Goal: Register for event/course

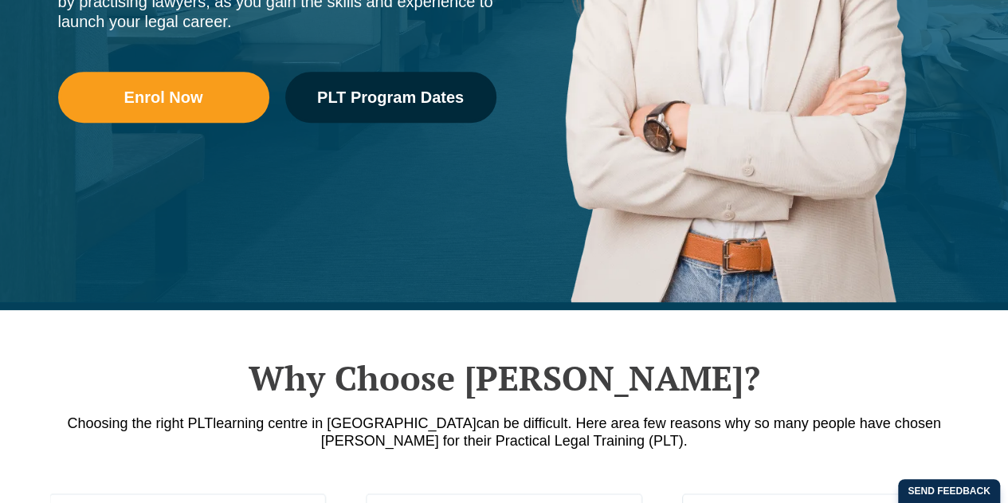
scroll to position [529, 0]
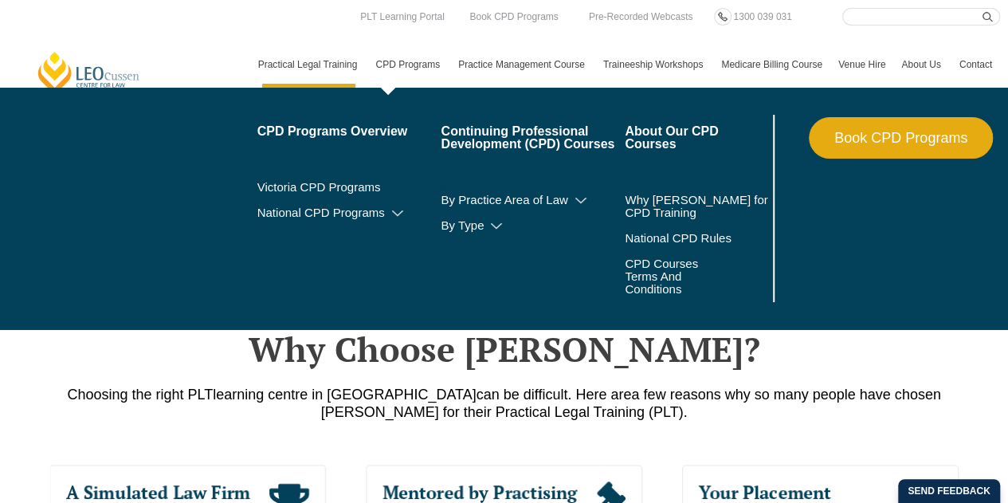
click at [369, 58] on link "CPD Programs" at bounding box center [408, 64] width 83 height 46
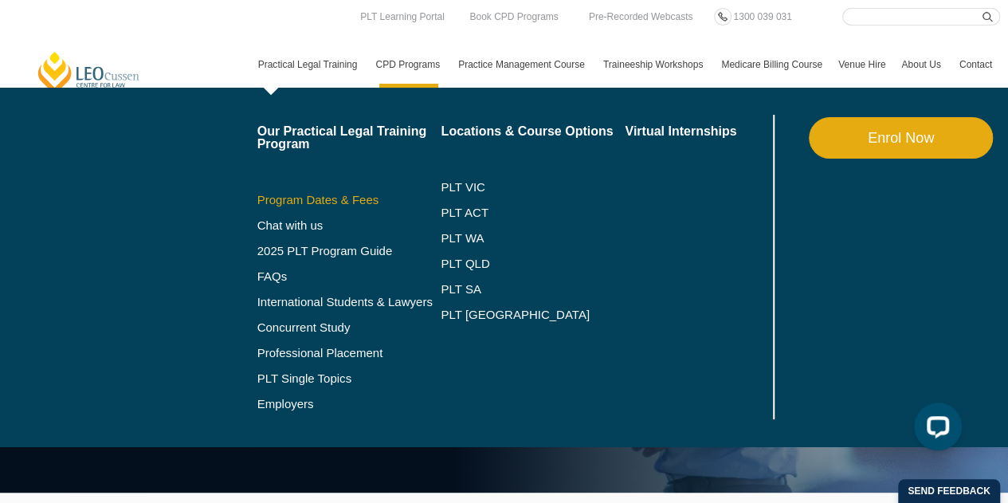
click at [362, 198] on link "Program Dates & Fees" at bounding box center [349, 200] width 184 height 13
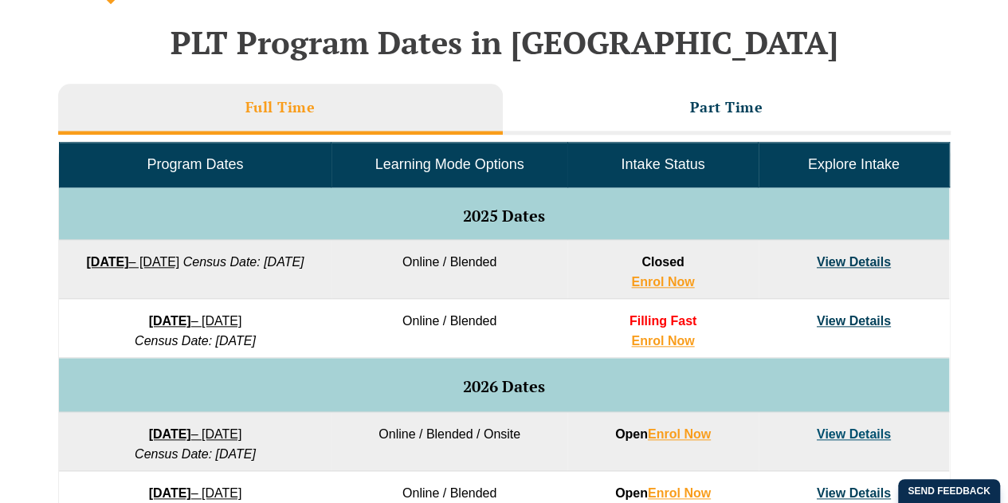
scroll to position [718, 0]
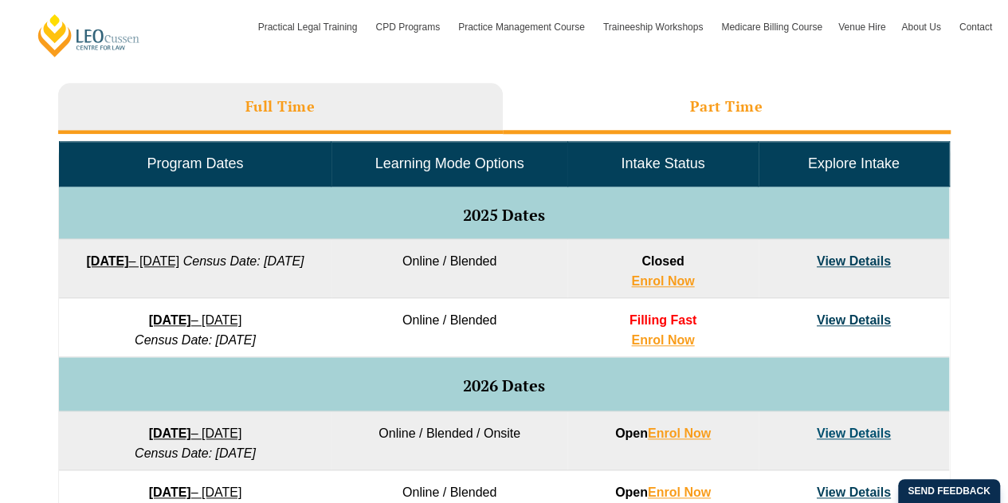
click at [651, 101] on li "Part Time" at bounding box center [727, 108] width 448 height 51
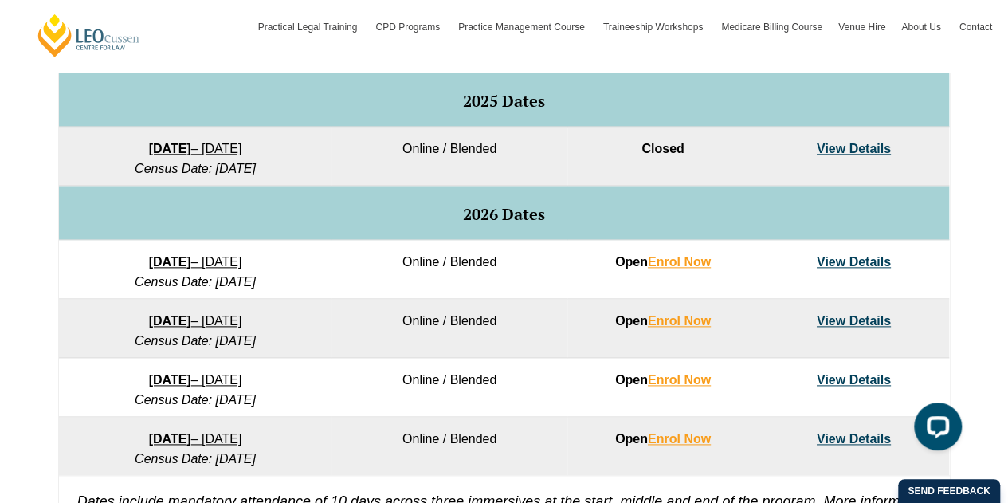
scroll to position [851, 0]
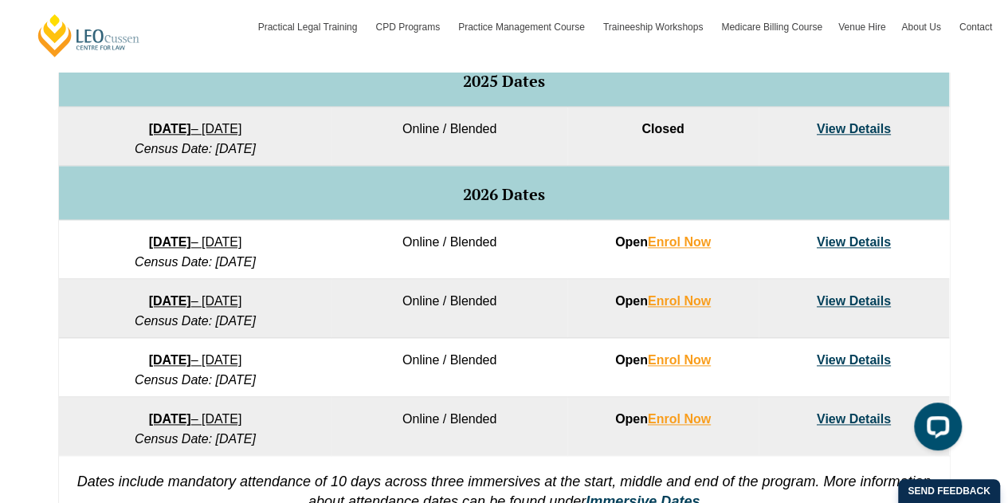
click at [234, 238] on link "27 January 2026 – 21 August 2026" at bounding box center [195, 242] width 93 height 14
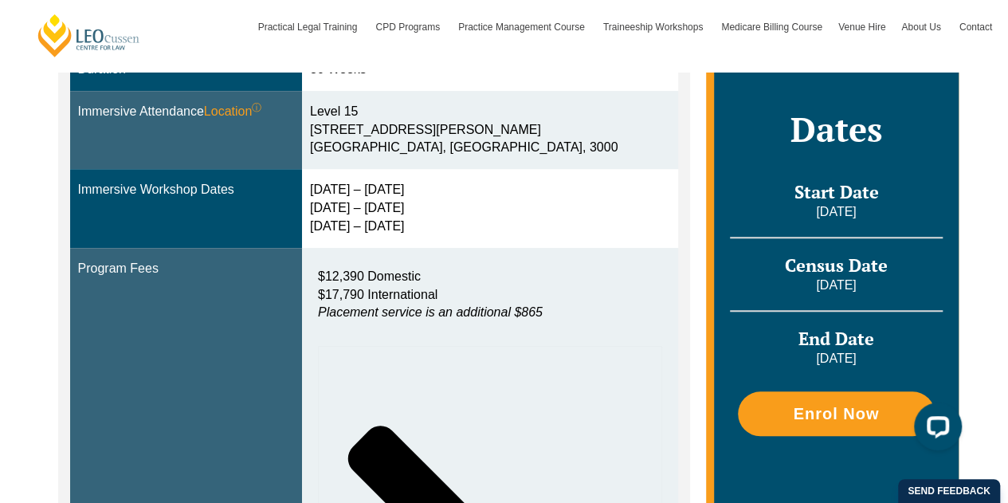
scroll to position [533, 0]
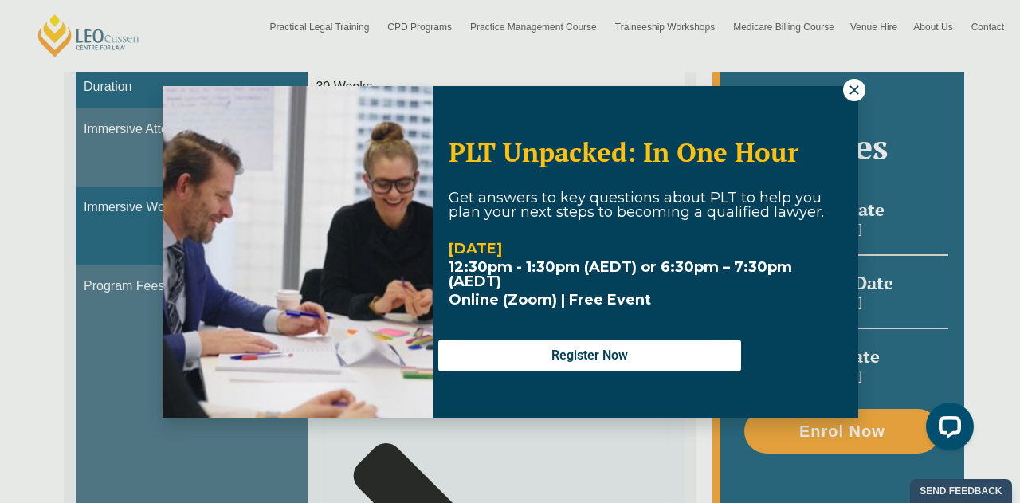
click at [852, 87] on icon at bounding box center [854, 90] width 14 height 14
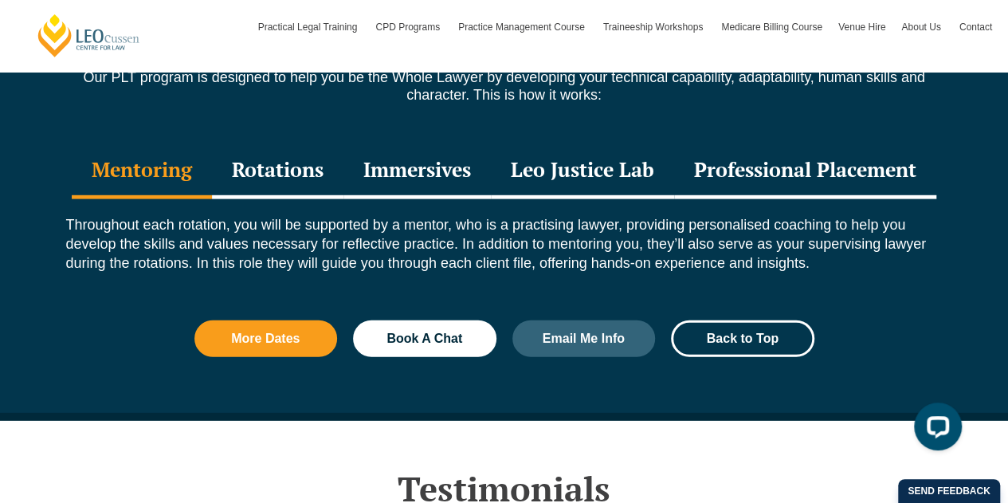
scroll to position [2188, 0]
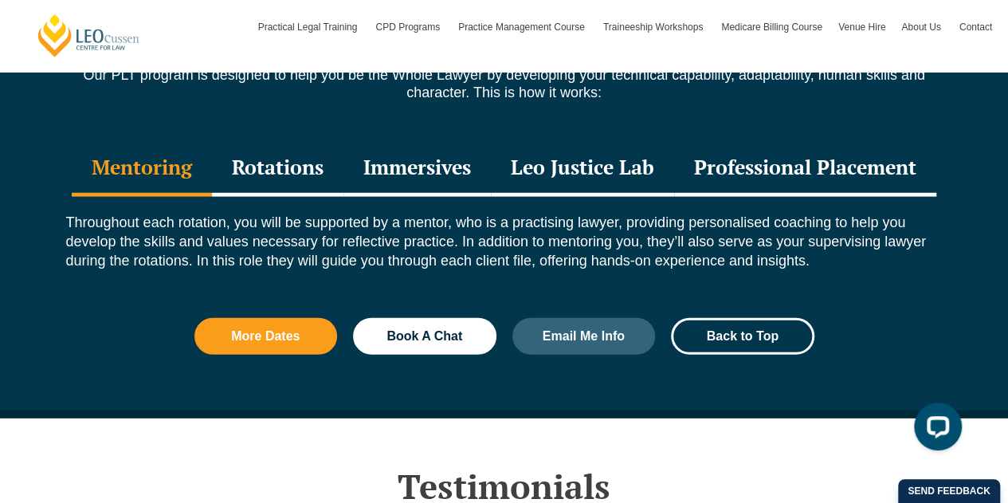
click at [271, 152] on div "Rotations" at bounding box center [277, 169] width 131 height 56
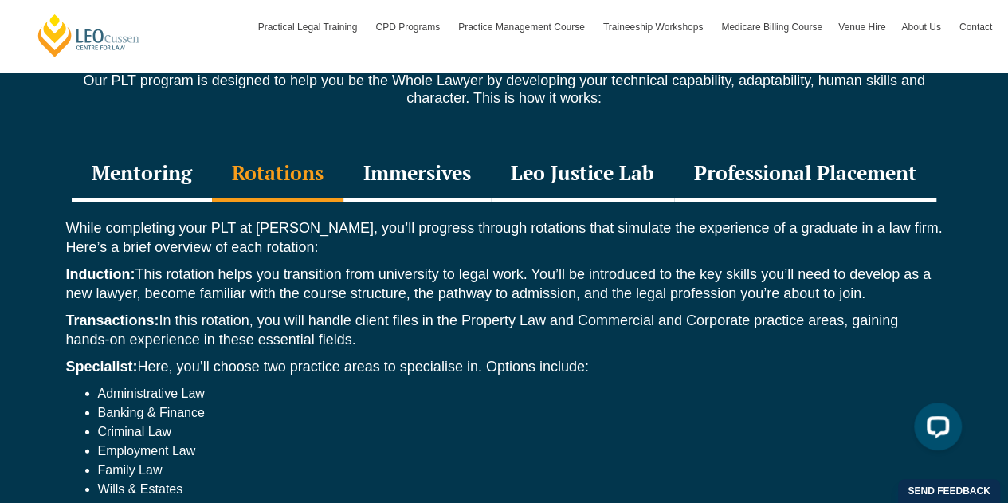
scroll to position [2177, 0]
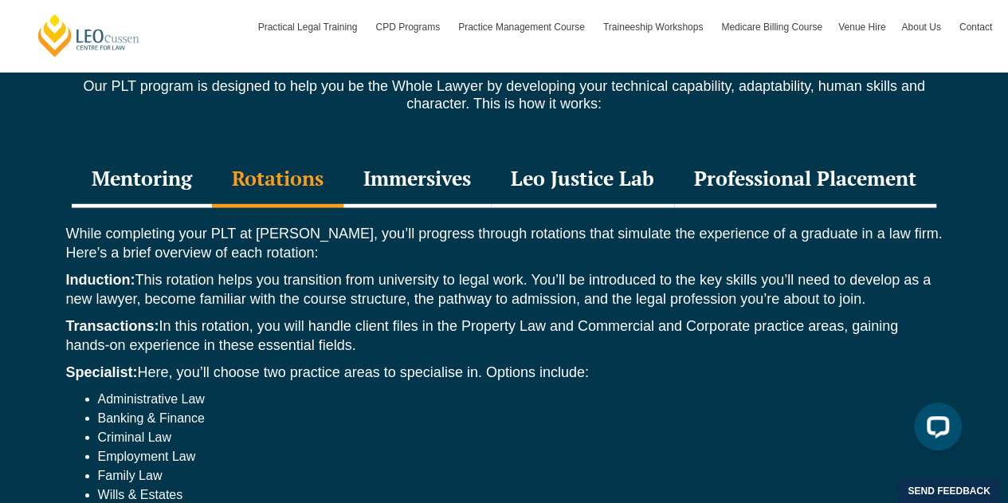
click at [428, 160] on div "Immersives" at bounding box center [416, 180] width 147 height 56
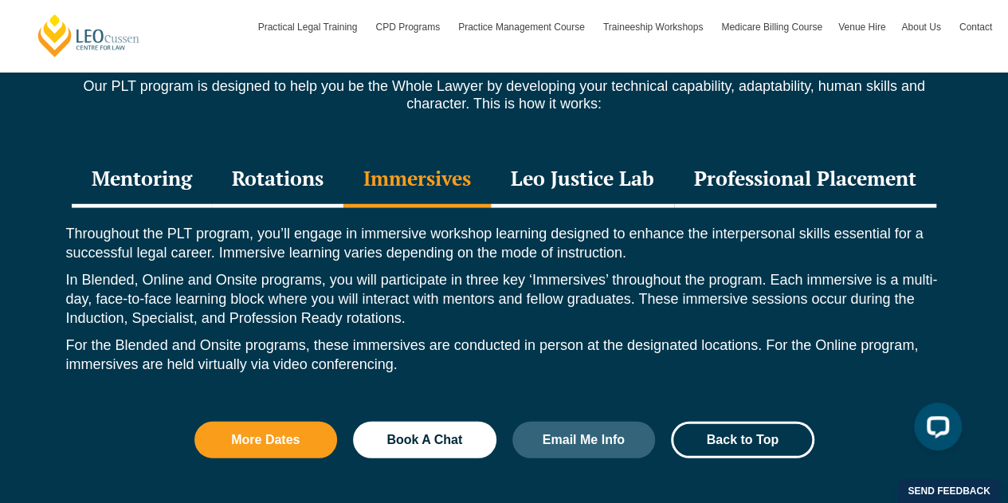
click at [132, 152] on div "Mentoring" at bounding box center [142, 180] width 140 height 56
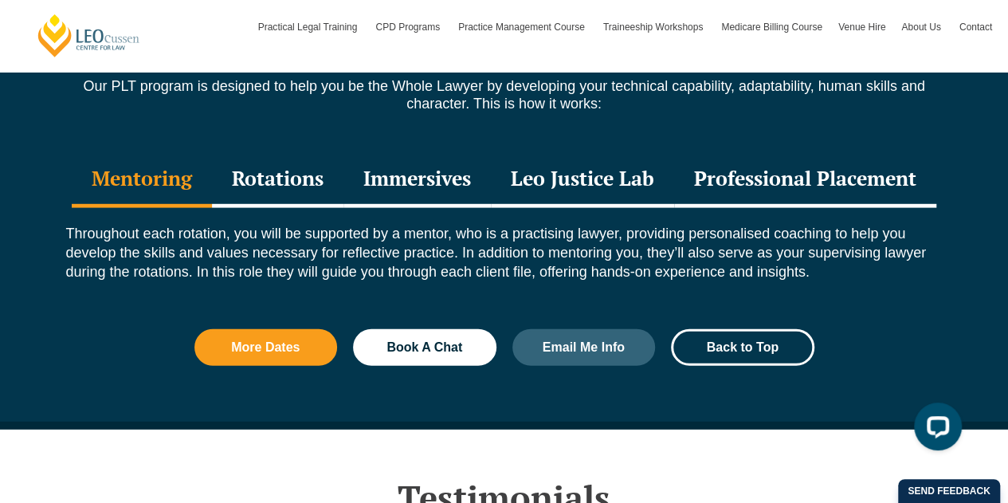
click at [262, 155] on div "Rotations" at bounding box center [277, 180] width 131 height 56
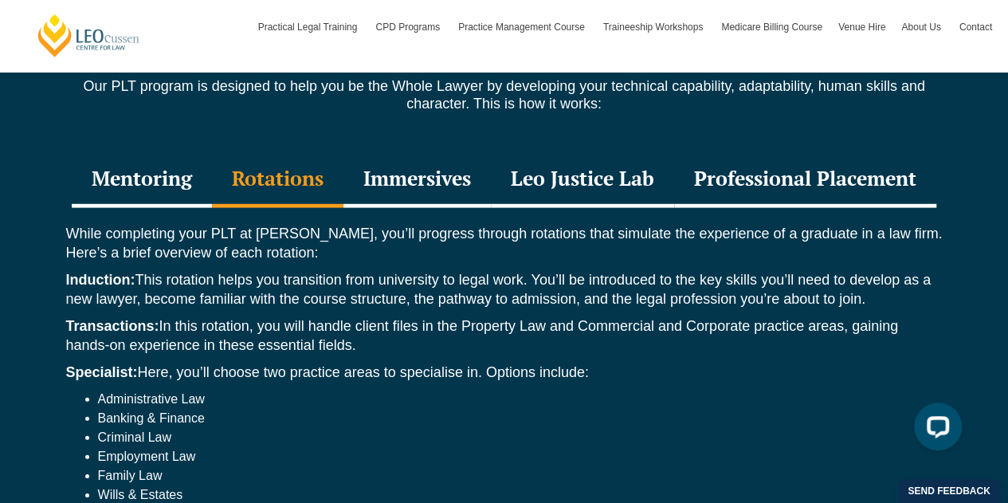
click at [153, 152] on div "Mentoring" at bounding box center [142, 180] width 140 height 56
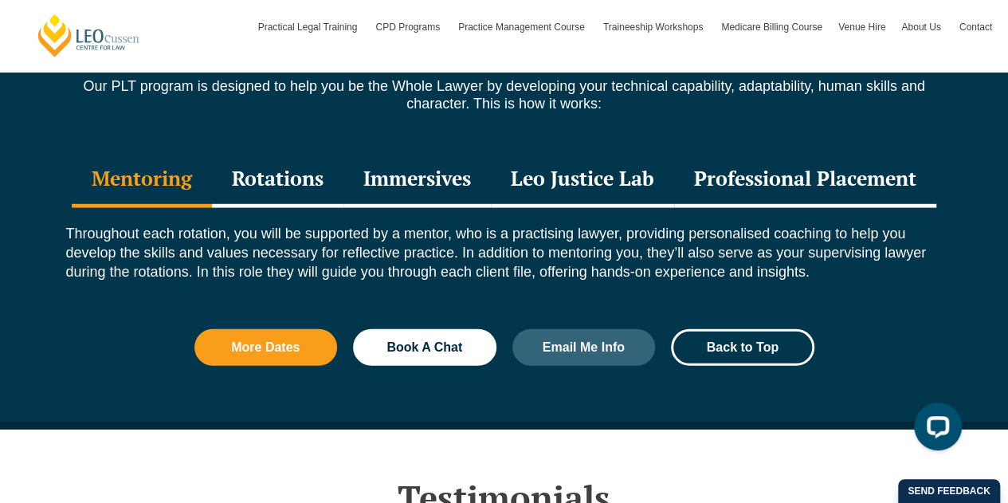
click at [285, 152] on div "Rotations" at bounding box center [277, 180] width 131 height 56
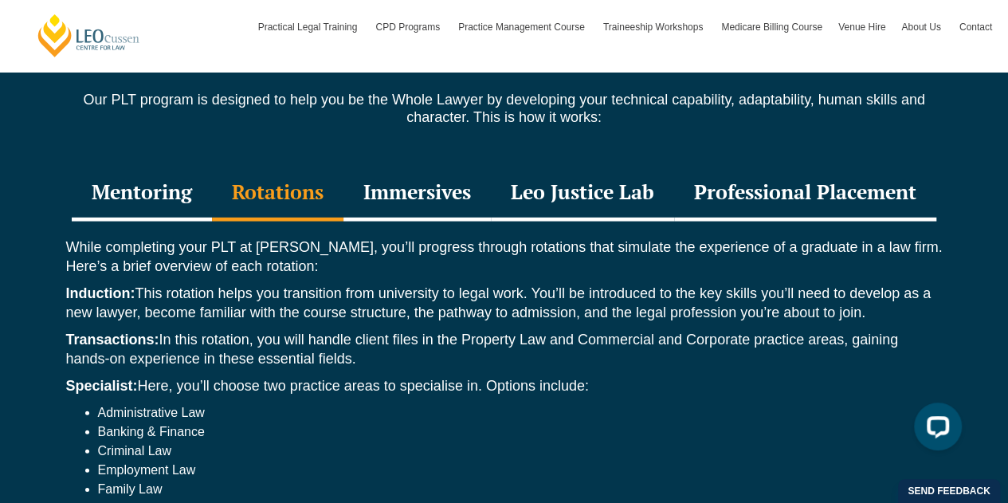
scroll to position [2162, 0]
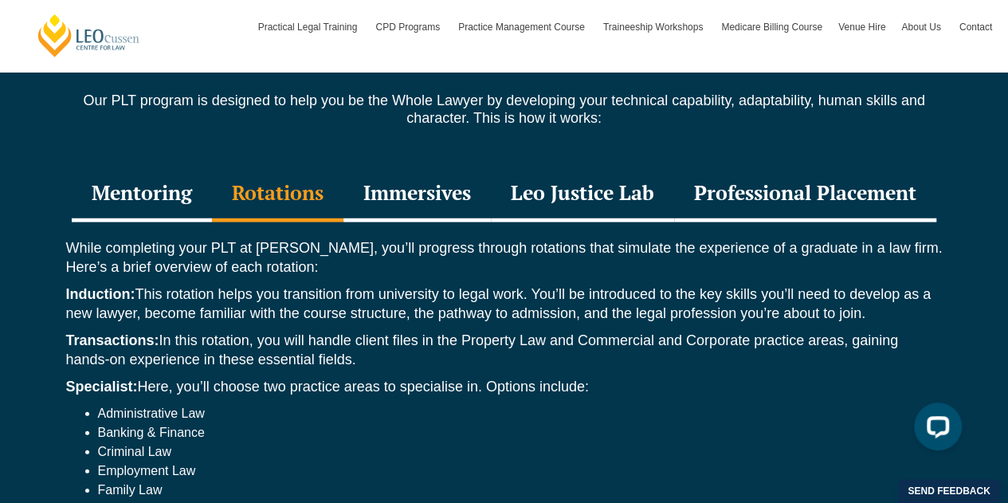
click at [421, 166] on div "Immersives" at bounding box center [416, 194] width 147 height 56
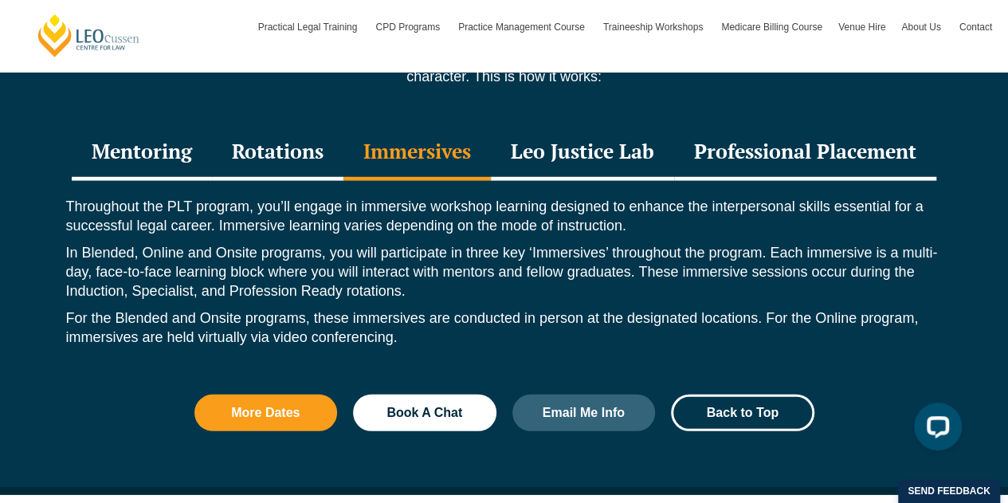
scroll to position [2209, 0]
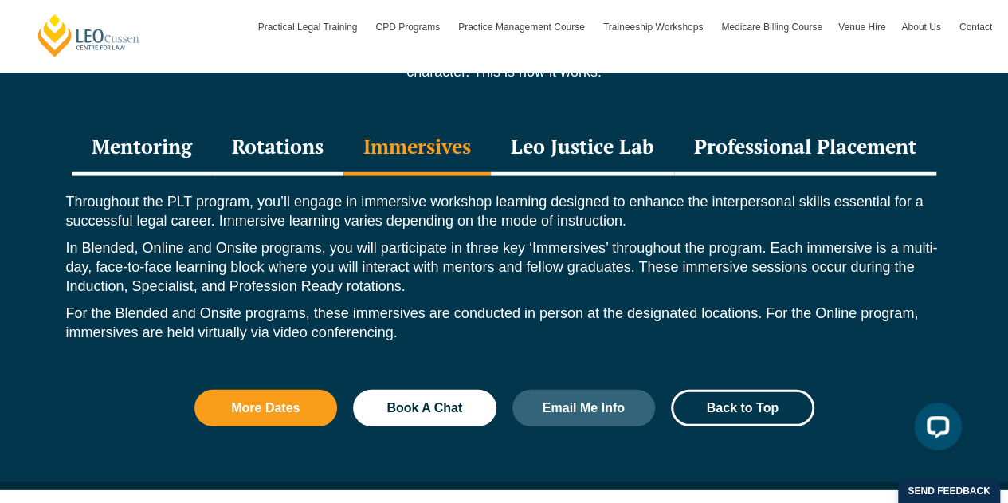
click at [581, 129] on div "Leo Justice Lab" at bounding box center [582, 148] width 183 height 56
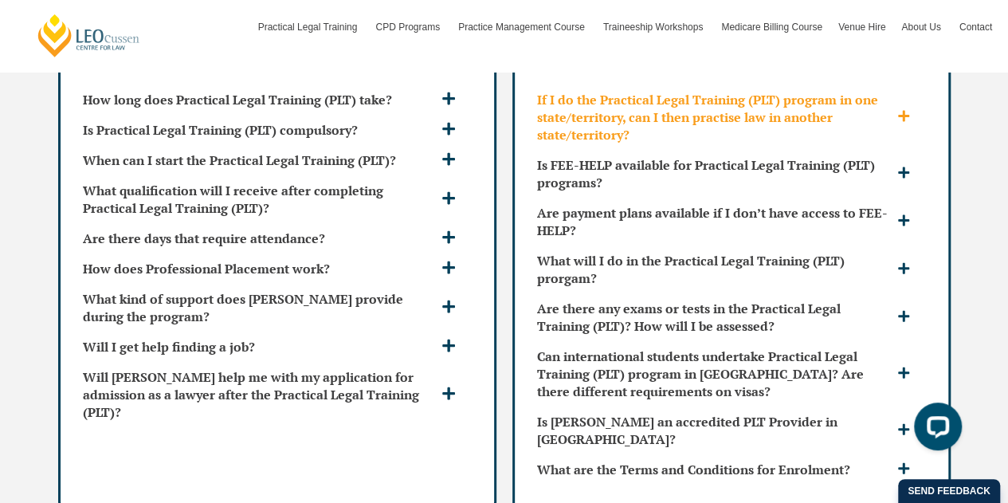
scroll to position [4673, 0]
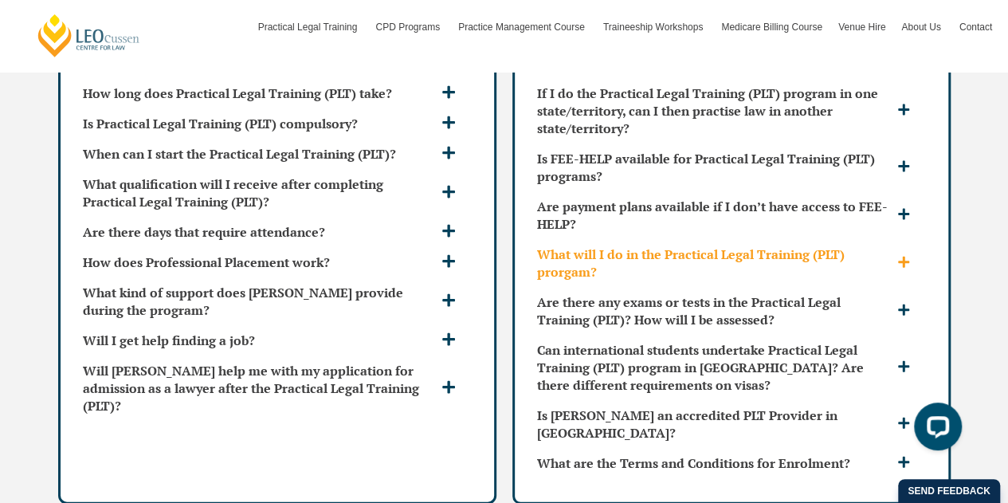
click at [908, 256] on icon at bounding box center [903, 262] width 13 height 13
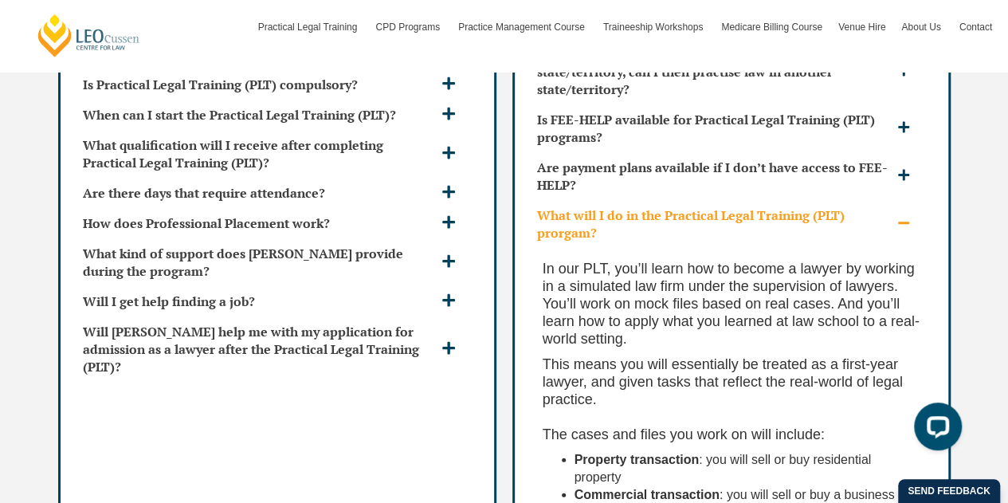
scroll to position [4700, 0]
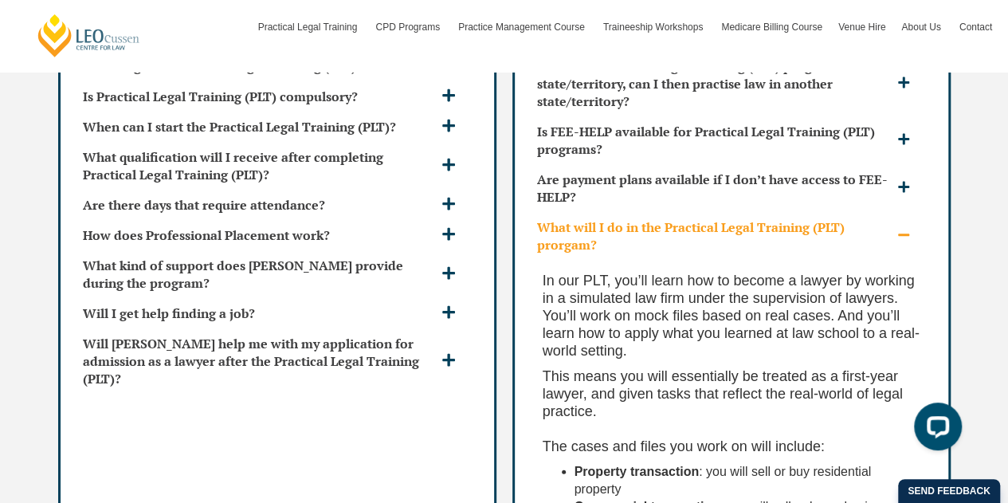
click at [902, 229] on icon at bounding box center [903, 235] width 13 height 13
click at [901, 229] on icon at bounding box center [903, 235] width 13 height 13
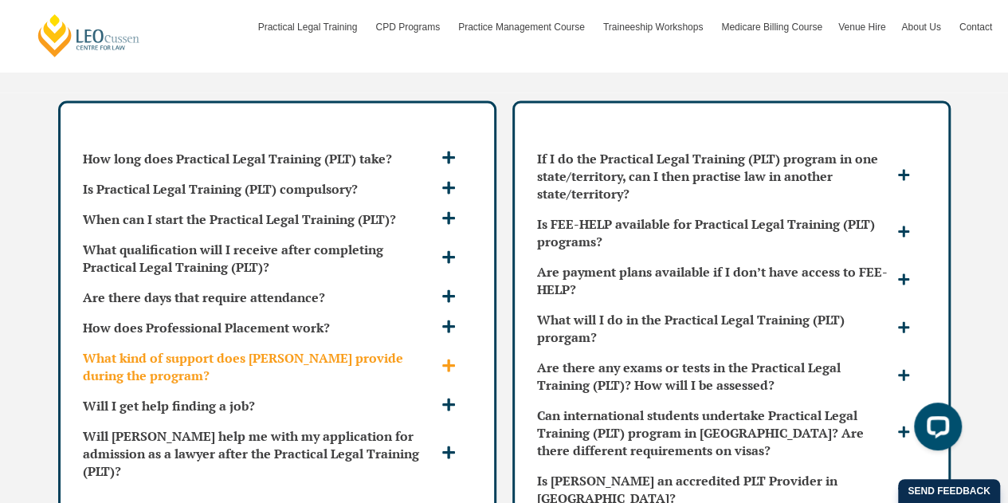
scroll to position [4607, 0]
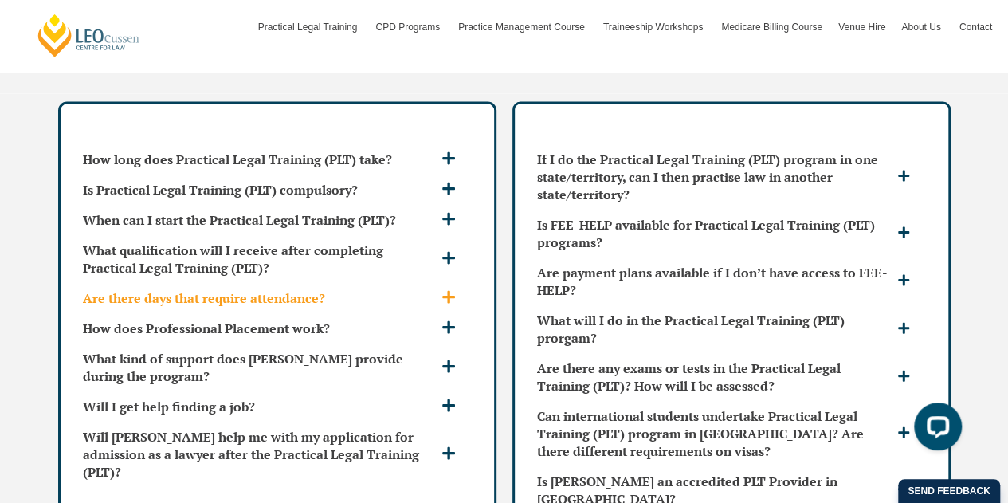
click at [452, 290] on icon at bounding box center [448, 297] width 14 height 14
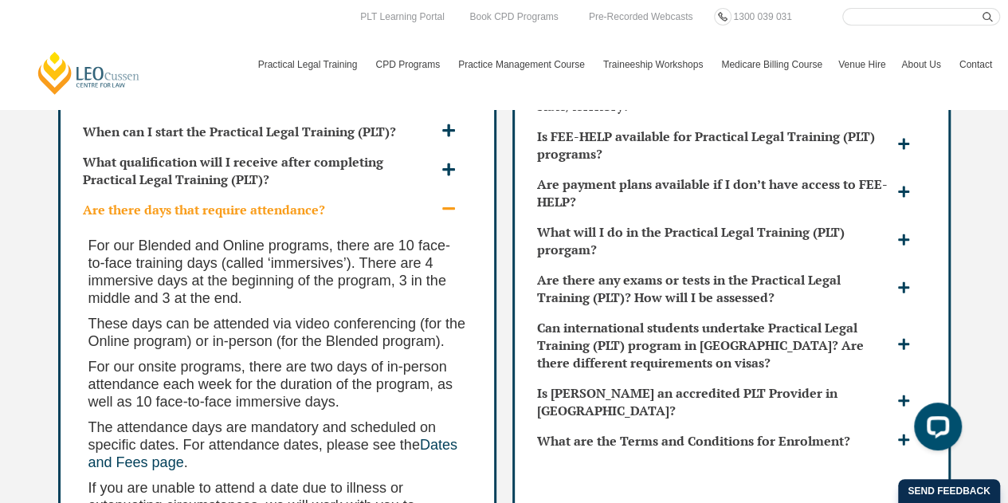
scroll to position [4693, 0]
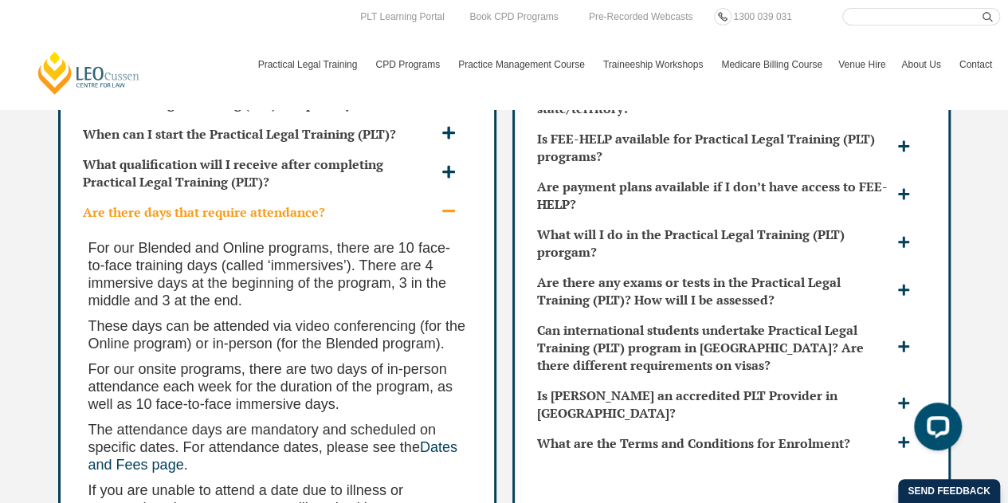
click at [444, 204] on icon at bounding box center [448, 211] width 14 height 14
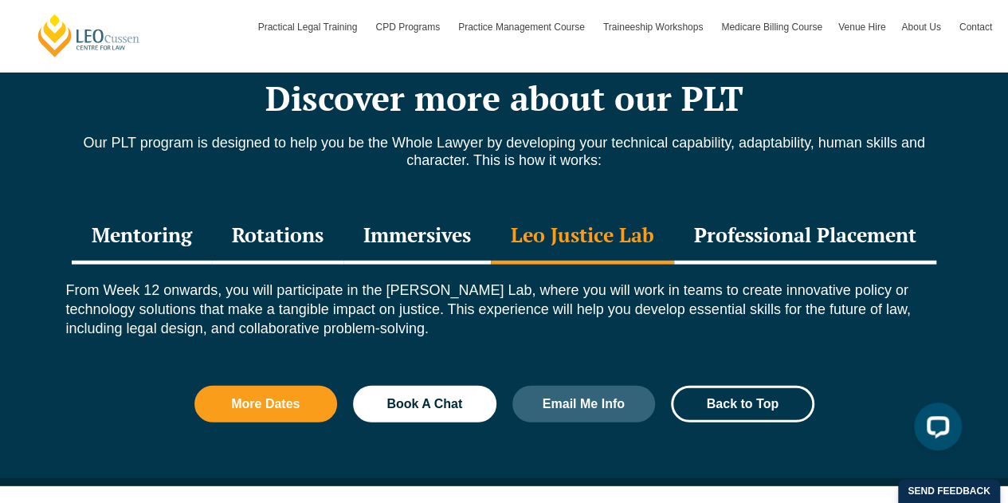
scroll to position [2122, 0]
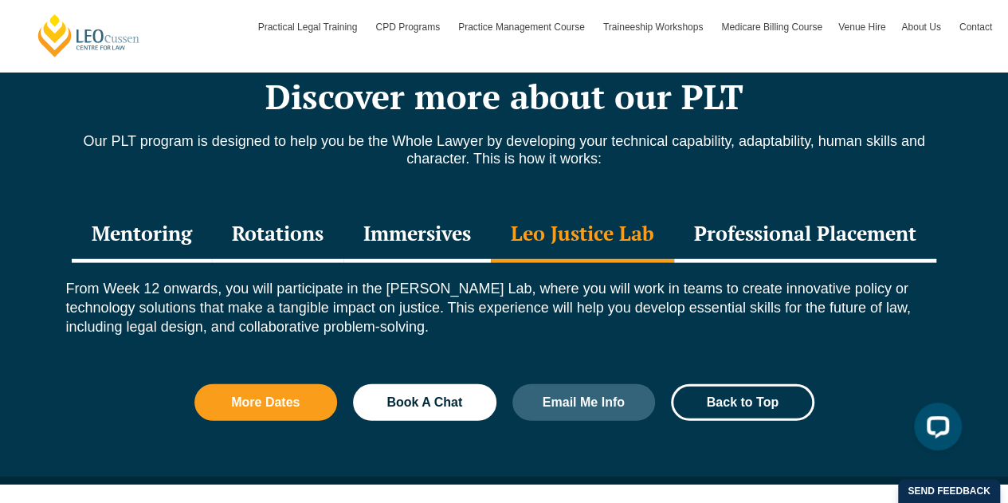
click at [252, 216] on div "Rotations" at bounding box center [277, 235] width 131 height 56
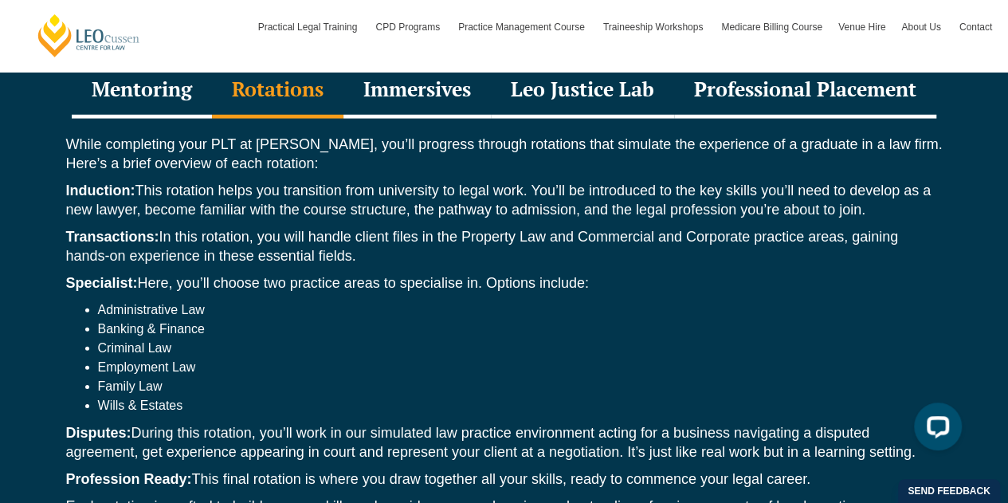
scroll to position [2267, 0]
